Goal: Find specific page/section: Find specific page/section

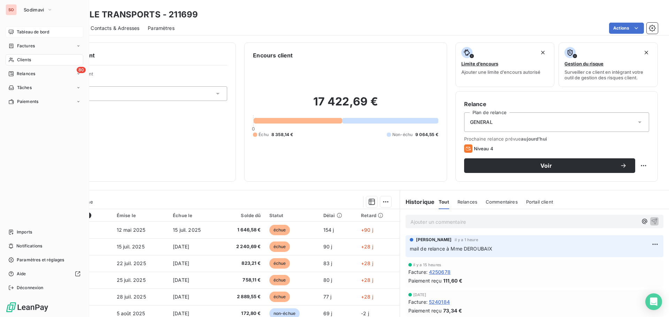
click at [23, 33] on span "Tableau de bord" at bounding box center [33, 32] width 32 height 6
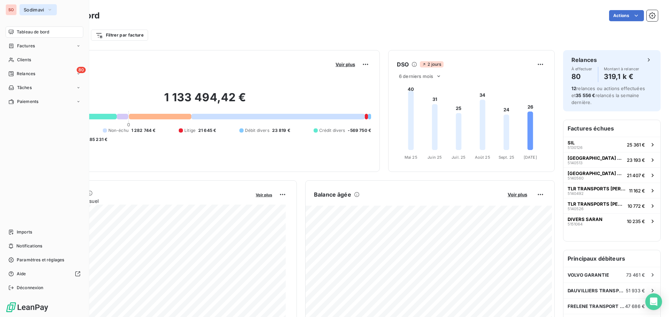
click at [28, 9] on span "Sodimavi" at bounding box center [34, 10] width 21 height 6
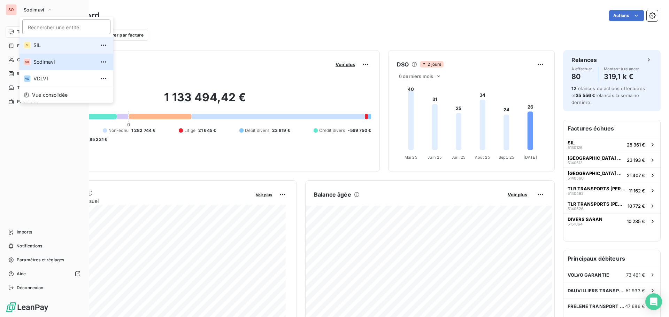
click at [34, 44] on span "SIL" at bounding box center [64, 45] width 62 height 7
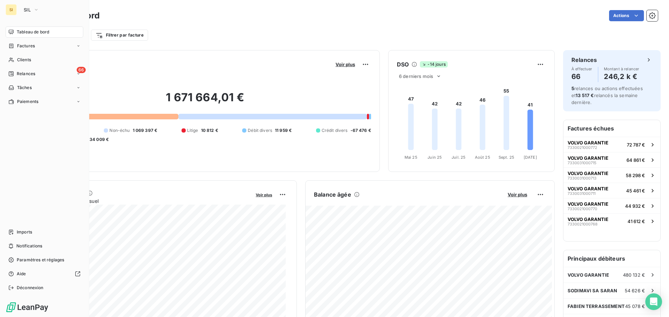
click at [22, 33] on span "Tableau de bord" at bounding box center [33, 32] width 32 height 6
click at [22, 45] on span "Factures" at bounding box center [26, 46] width 18 height 6
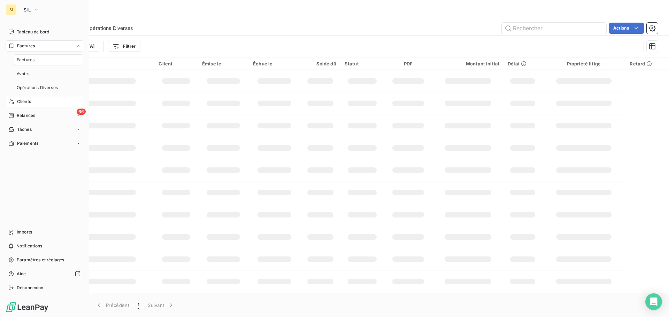
click at [24, 100] on span "Clients" at bounding box center [24, 102] width 14 height 6
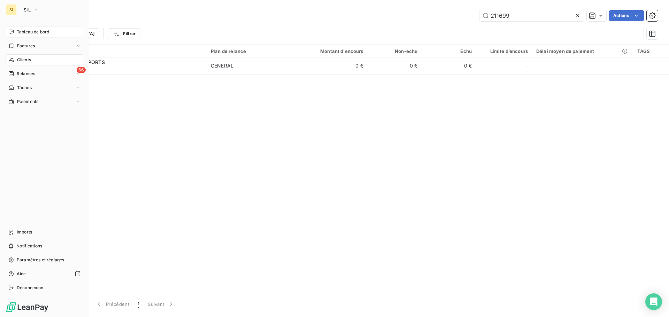
click at [19, 31] on span "Tableau de bord" at bounding box center [33, 32] width 32 height 6
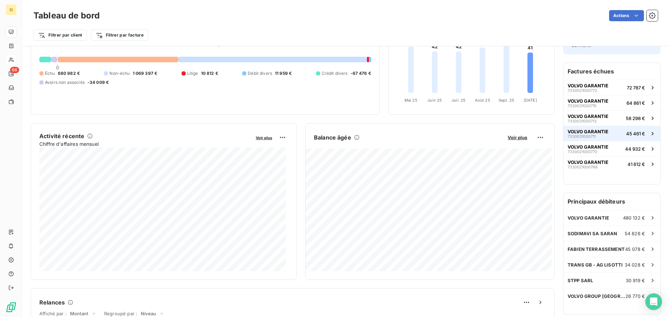
scroll to position [70, 0]
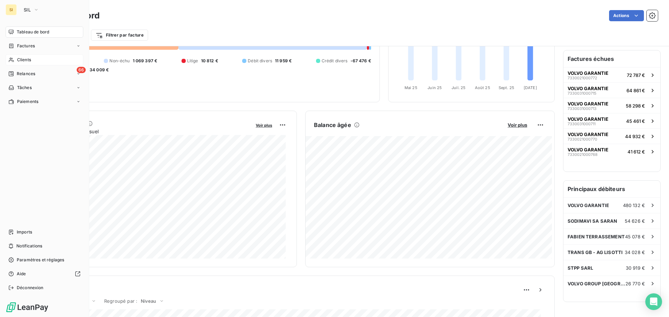
click at [20, 58] on span "Clients" at bounding box center [24, 60] width 14 height 6
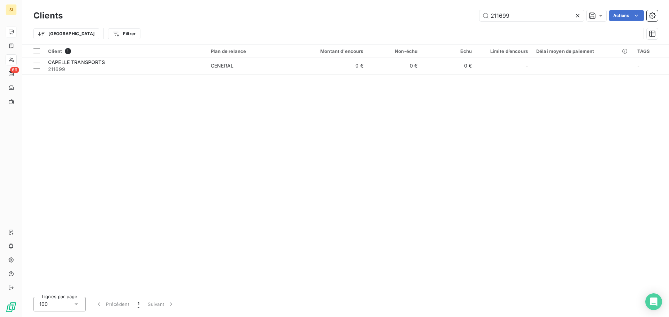
drag, startPoint x: 516, startPoint y: 16, endPoint x: 463, endPoint y: 15, distance: 53.3
click at [463, 15] on div "211699 Actions" at bounding box center [364, 15] width 587 height 11
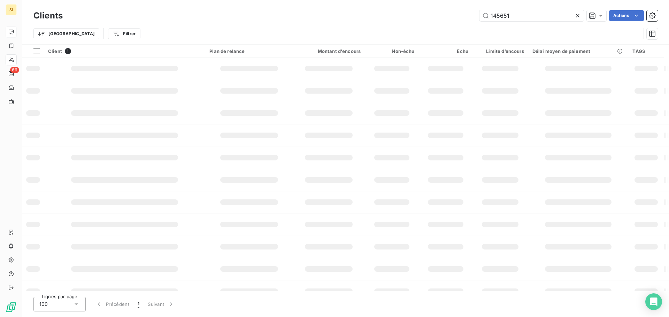
type input "145651"
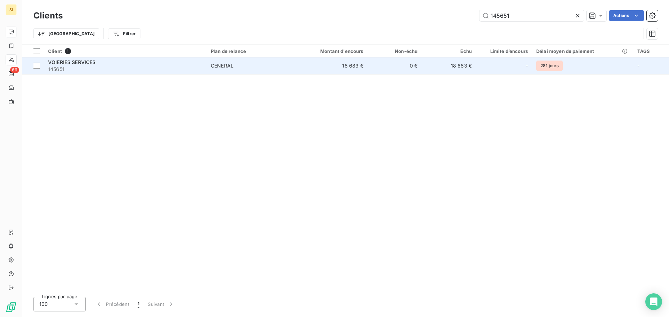
click at [75, 64] on span "VOIERIES SERVICES" at bounding box center [72, 62] width 48 height 6
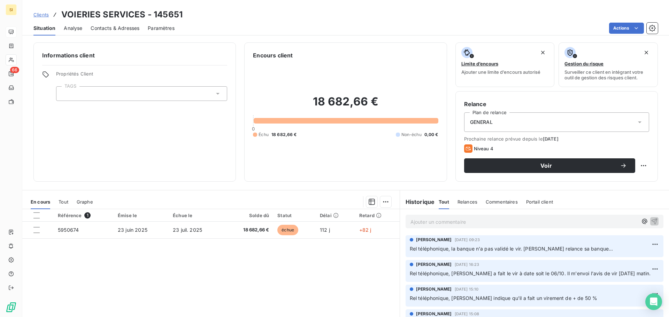
click at [113, 30] on span "Contacts & Adresses" at bounding box center [115, 28] width 49 height 7
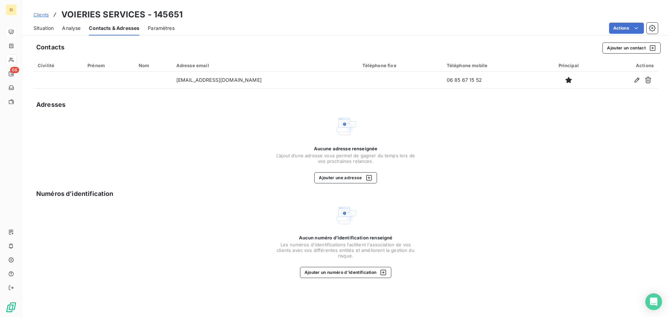
click at [44, 28] on span "Situation" at bounding box center [43, 28] width 20 height 7
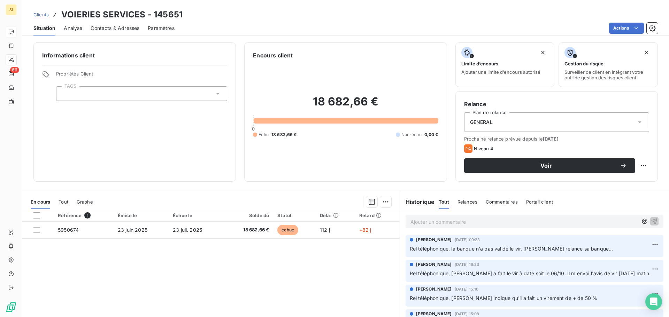
click at [120, 31] on span "Contacts & Adresses" at bounding box center [115, 28] width 49 height 7
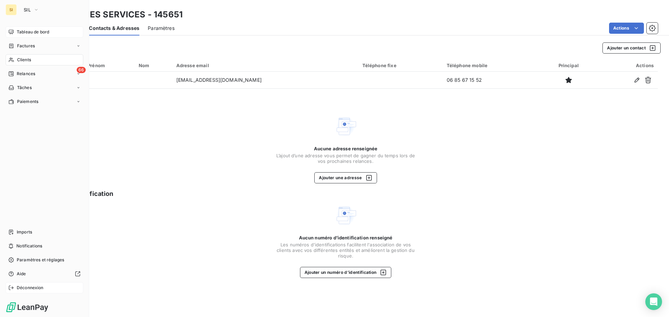
click at [23, 287] on span "Déconnexion" at bounding box center [30, 288] width 27 height 6
